Goal: Navigation & Orientation: Find specific page/section

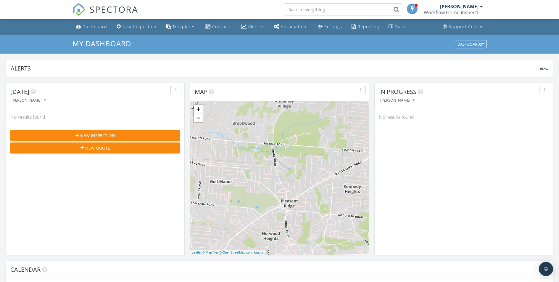
scroll to position [548, 568]
click at [89, 32] on link "Dashboard" at bounding box center [92, 26] width 36 height 11
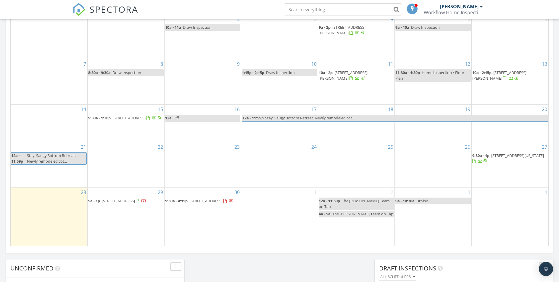
scroll to position [298, 0]
click at [198, 202] on span "158 Congress Run Rd, Cincinnati 45215" at bounding box center [205, 199] width 33 height 5
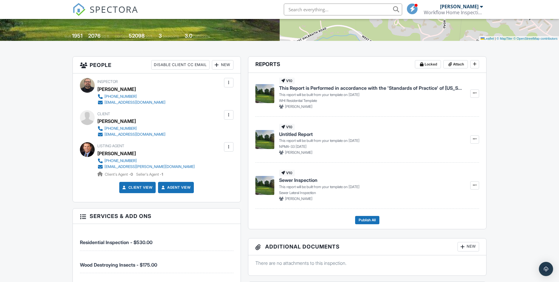
scroll to position [11, 0]
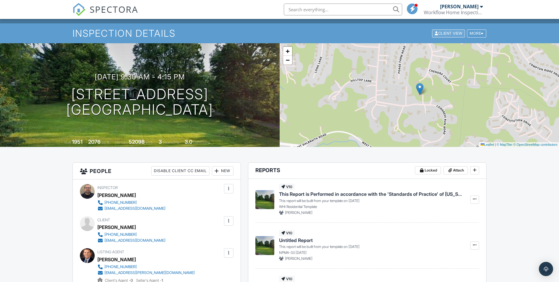
click at [445, 33] on div "Client View" at bounding box center [448, 33] width 33 height 8
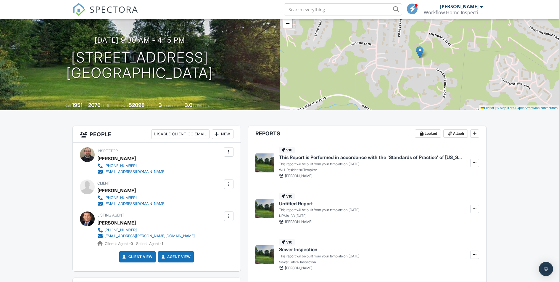
scroll to position [0, 0]
